Goal: Task Accomplishment & Management: Use online tool/utility

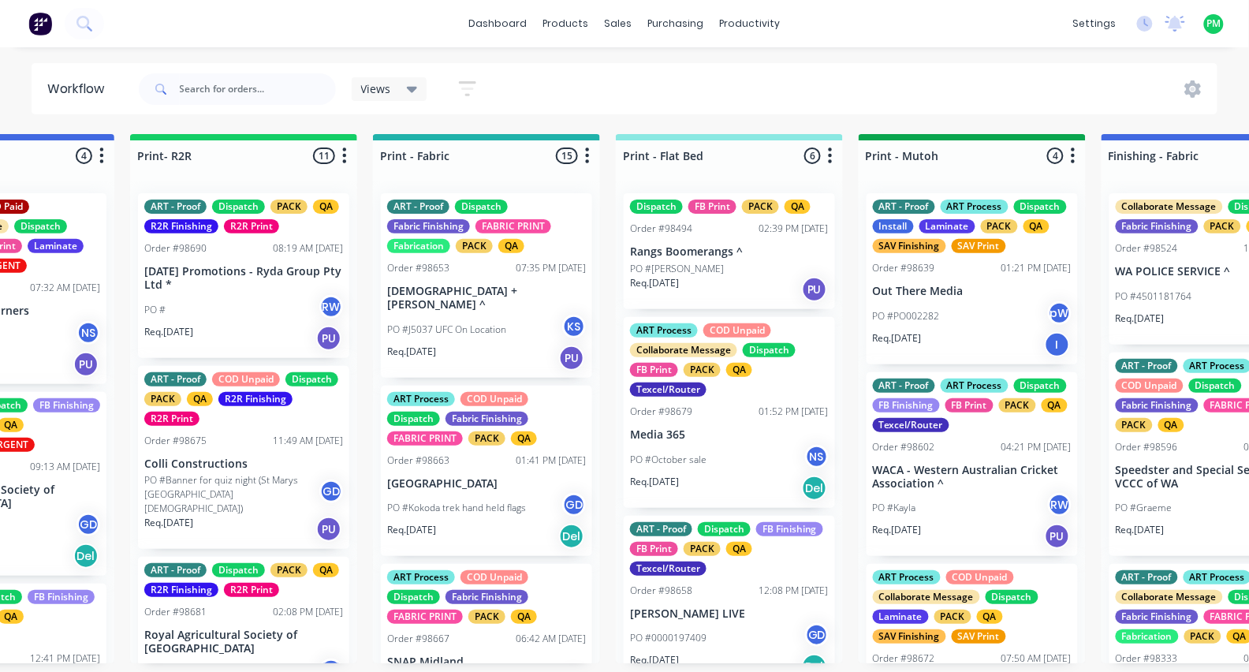
scroll to position [0, 1953]
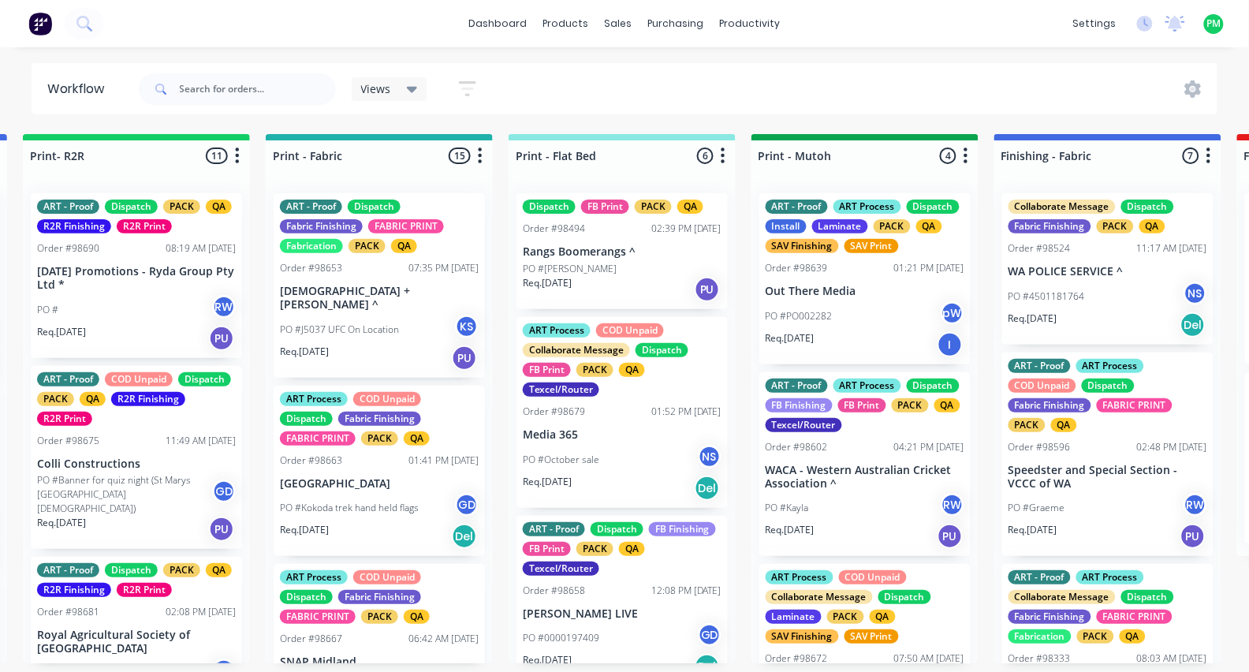
click at [597, 415] on div "ART Process COD Unpaid Collaborate Message Dispatch FB Print PACK QA Texcel/Rou…" at bounding box center [621, 412] width 211 height 191
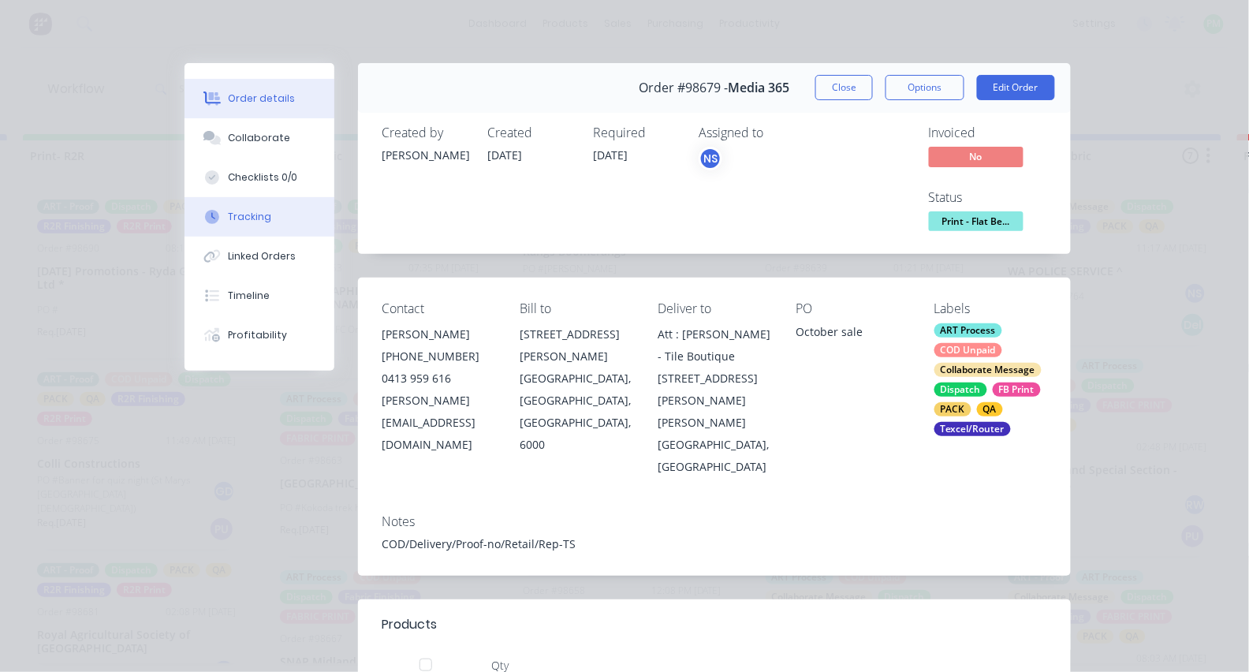
click at [253, 216] on button "Tracking" at bounding box center [259, 216] width 150 height 39
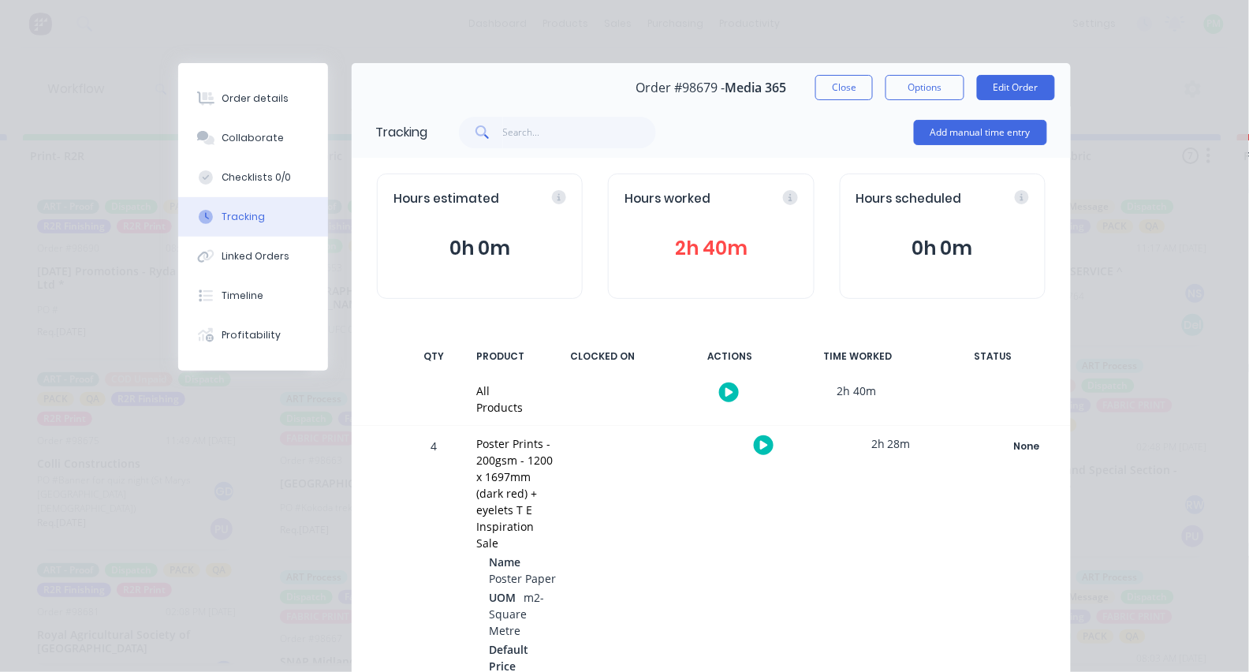
click at [762, 442] on icon "button" at bounding box center [764, 445] width 8 height 9
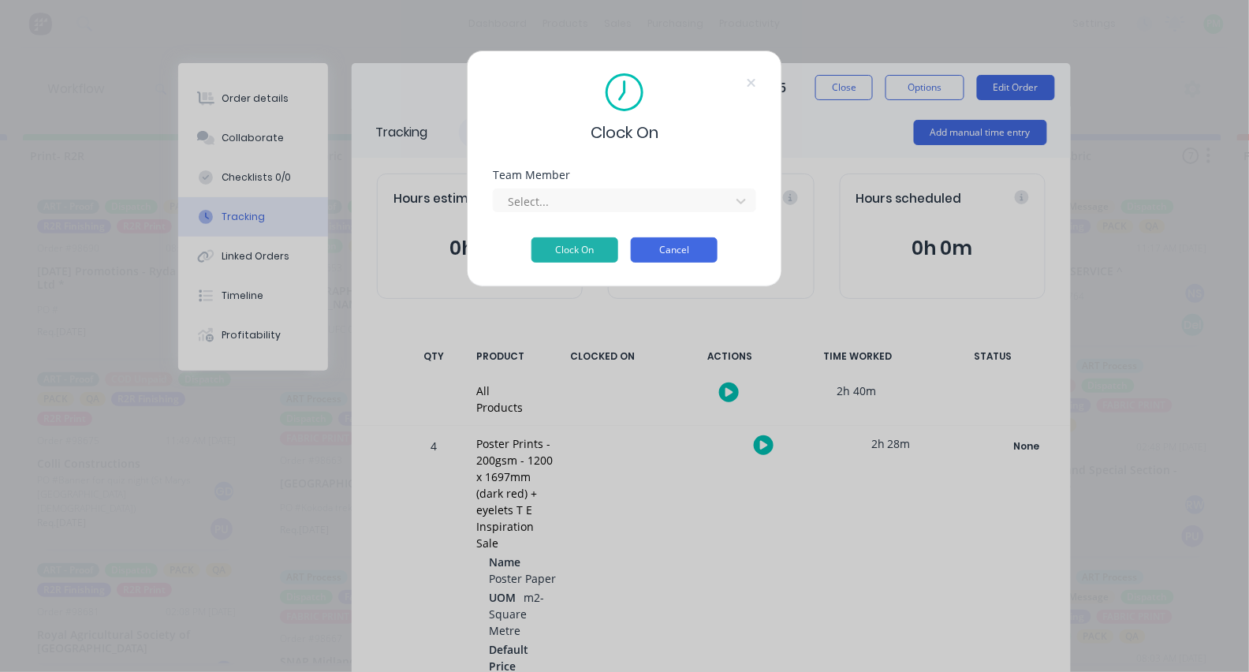
click at [702, 261] on button "Cancel" at bounding box center [674, 249] width 87 height 25
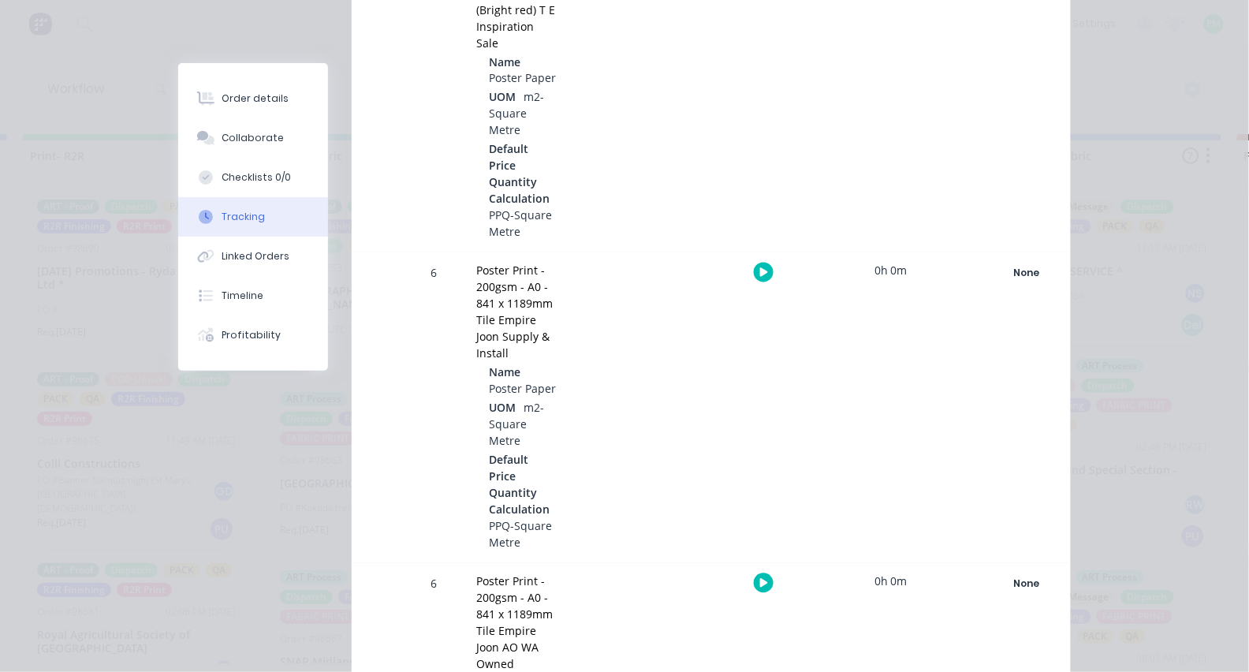
scroll to position [814, 0]
click at [762, 575] on icon "button" at bounding box center [764, 579] width 8 height 9
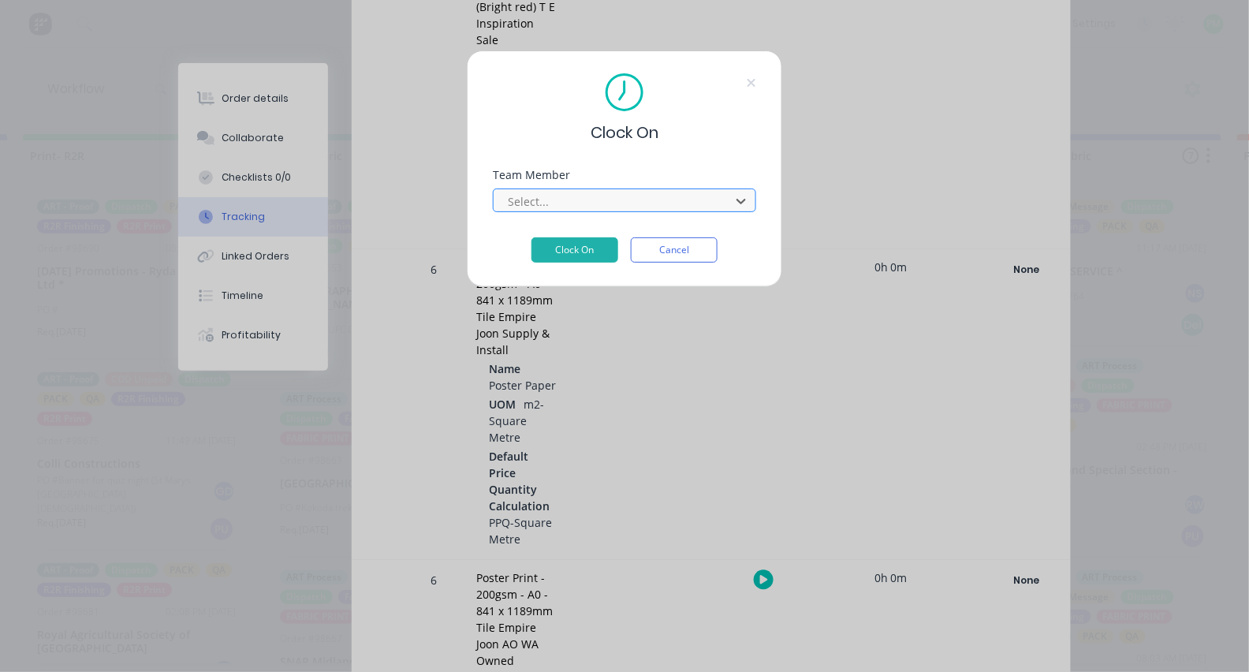
click at [620, 203] on div at bounding box center [614, 202] width 216 height 20
type input "pro"
click at [575, 255] on button "Clock On" at bounding box center [574, 249] width 87 height 25
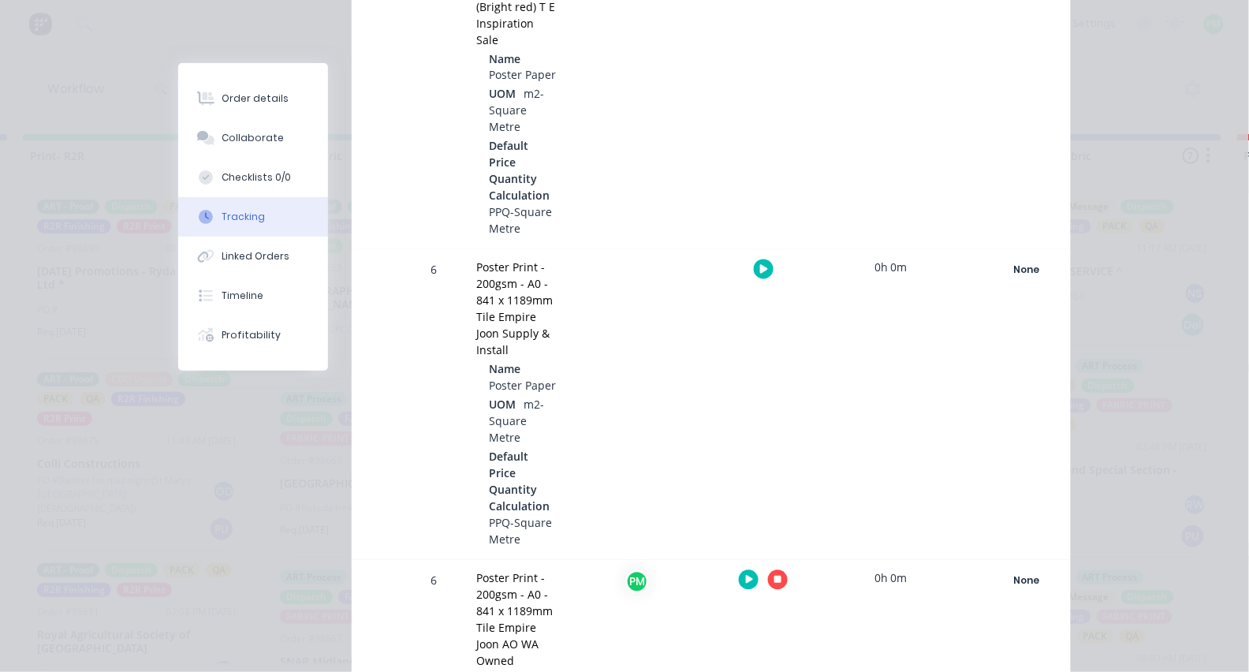
click at [774, 575] on icon "button" at bounding box center [778, 580] width 8 height 10
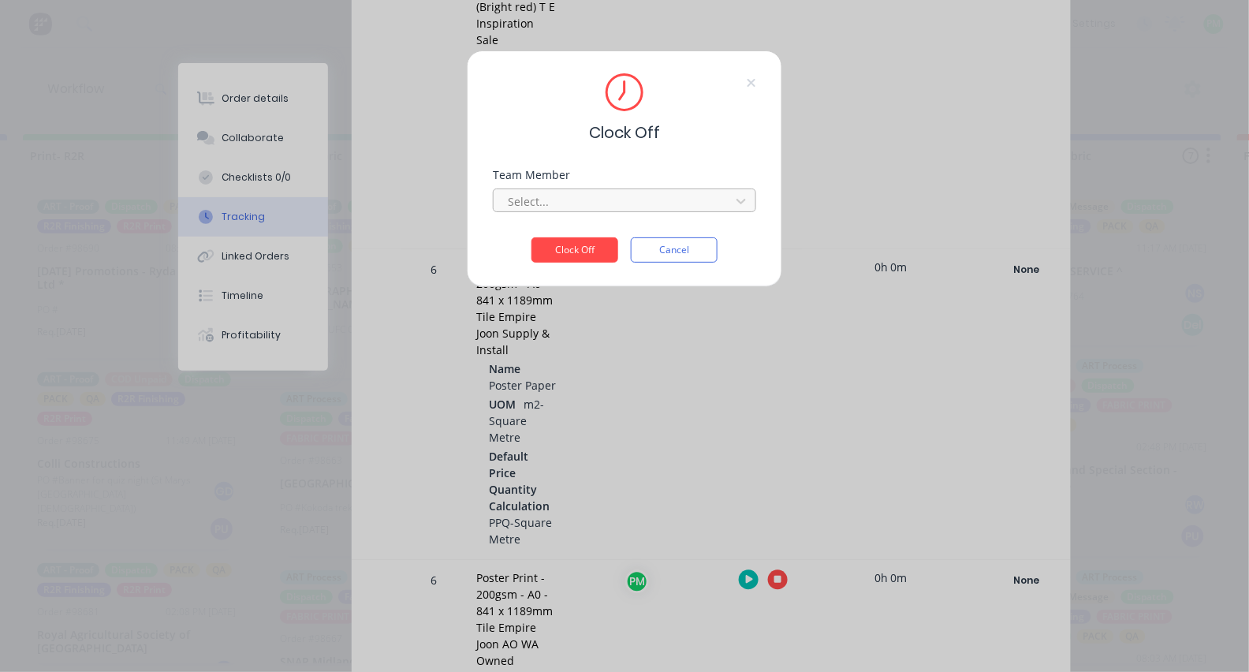
click at [642, 211] on div at bounding box center [614, 202] width 216 height 20
type input "pro"
click at [575, 255] on button "Clock Off" at bounding box center [574, 249] width 87 height 25
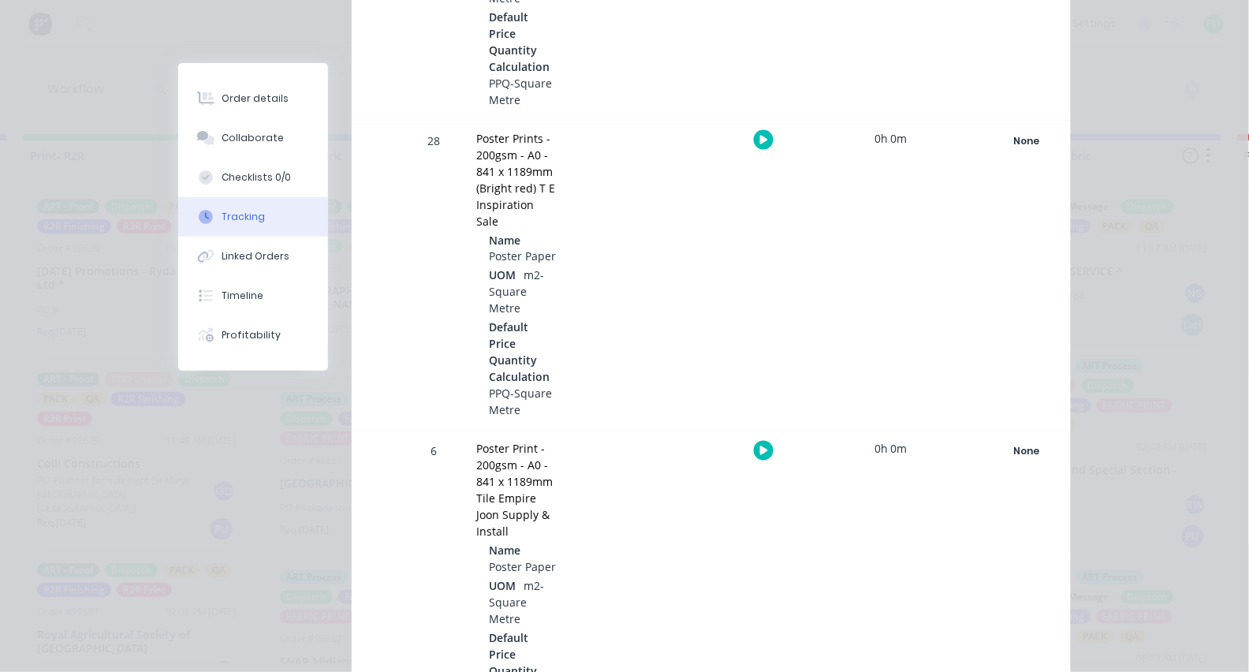
scroll to position [458, 0]
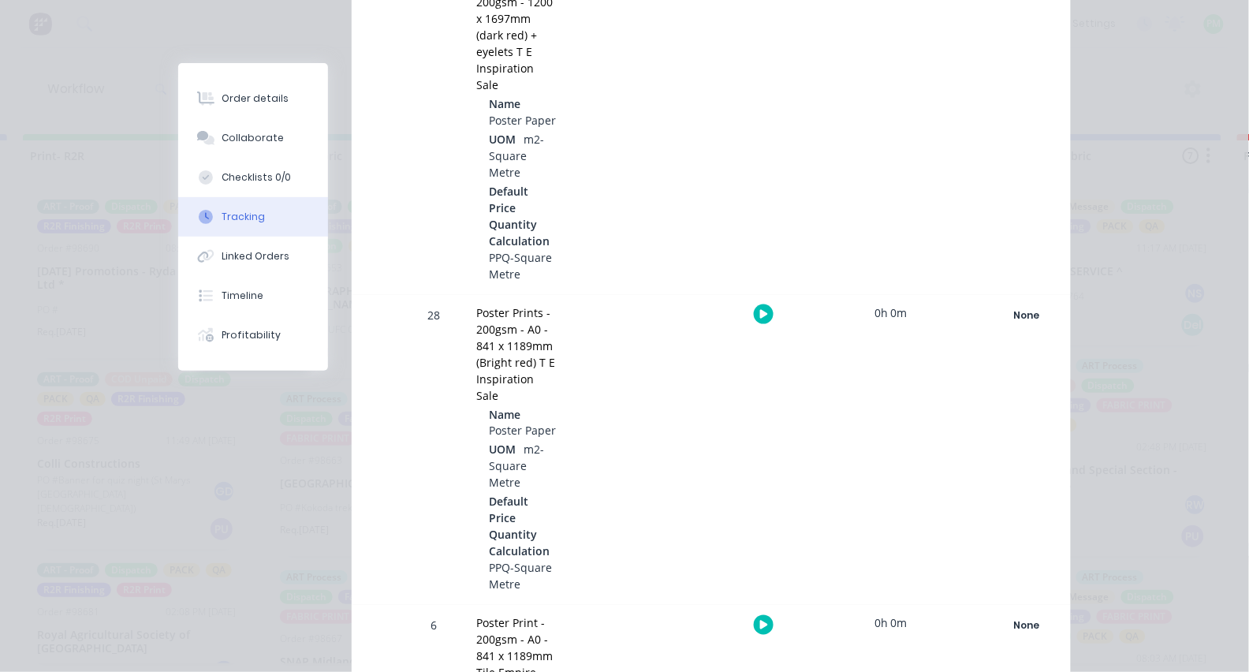
click at [760, 310] on icon "button" at bounding box center [764, 314] width 8 height 9
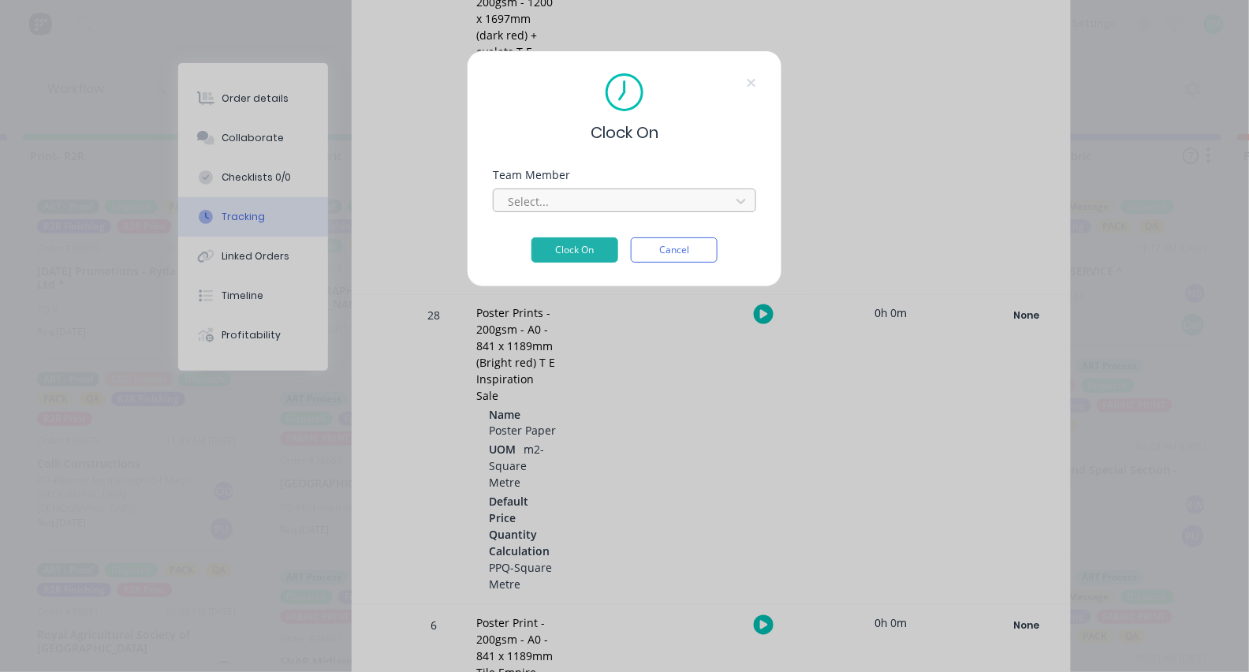
click at [670, 204] on div at bounding box center [614, 202] width 216 height 20
click at [575, 255] on button "Clock On" at bounding box center [574, 249] width 87 height 25
click at [575, 267] on button "Clock On" at bounding box center [574, 261] width 87 height 25
type input "pro"
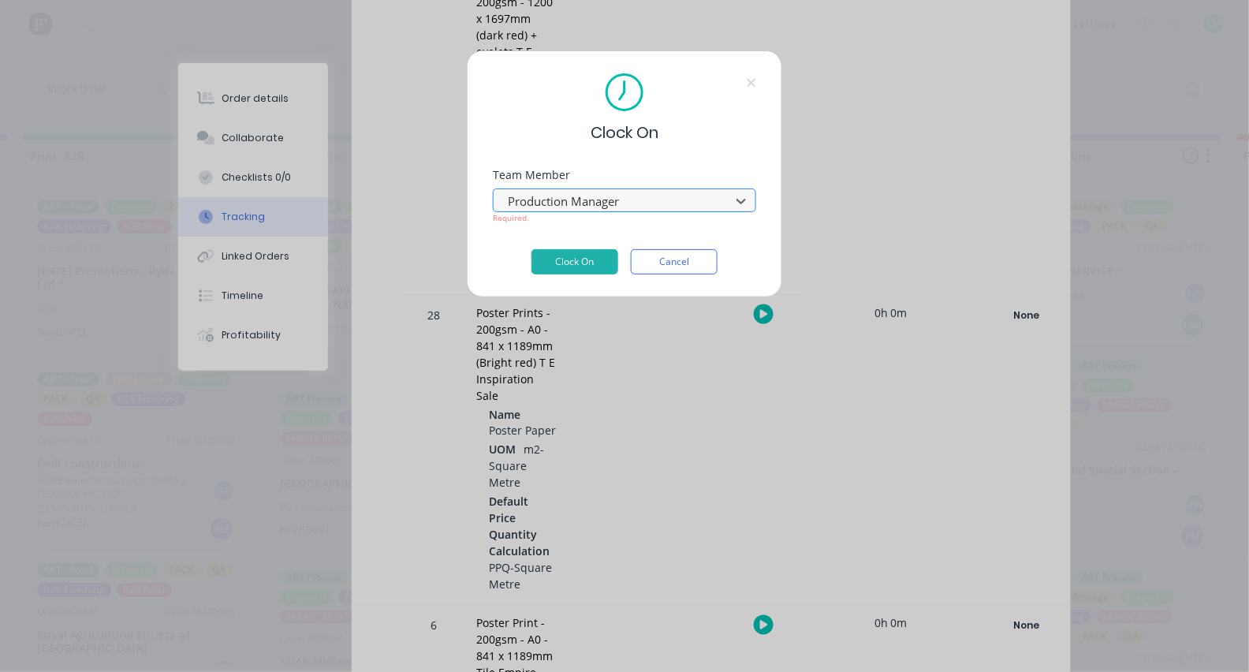
click at [575, 267] on button "Clock On" at bounding box center [574, 261] width 87 height 25
type input "\"
